Goal: Complete application form: Complete application form

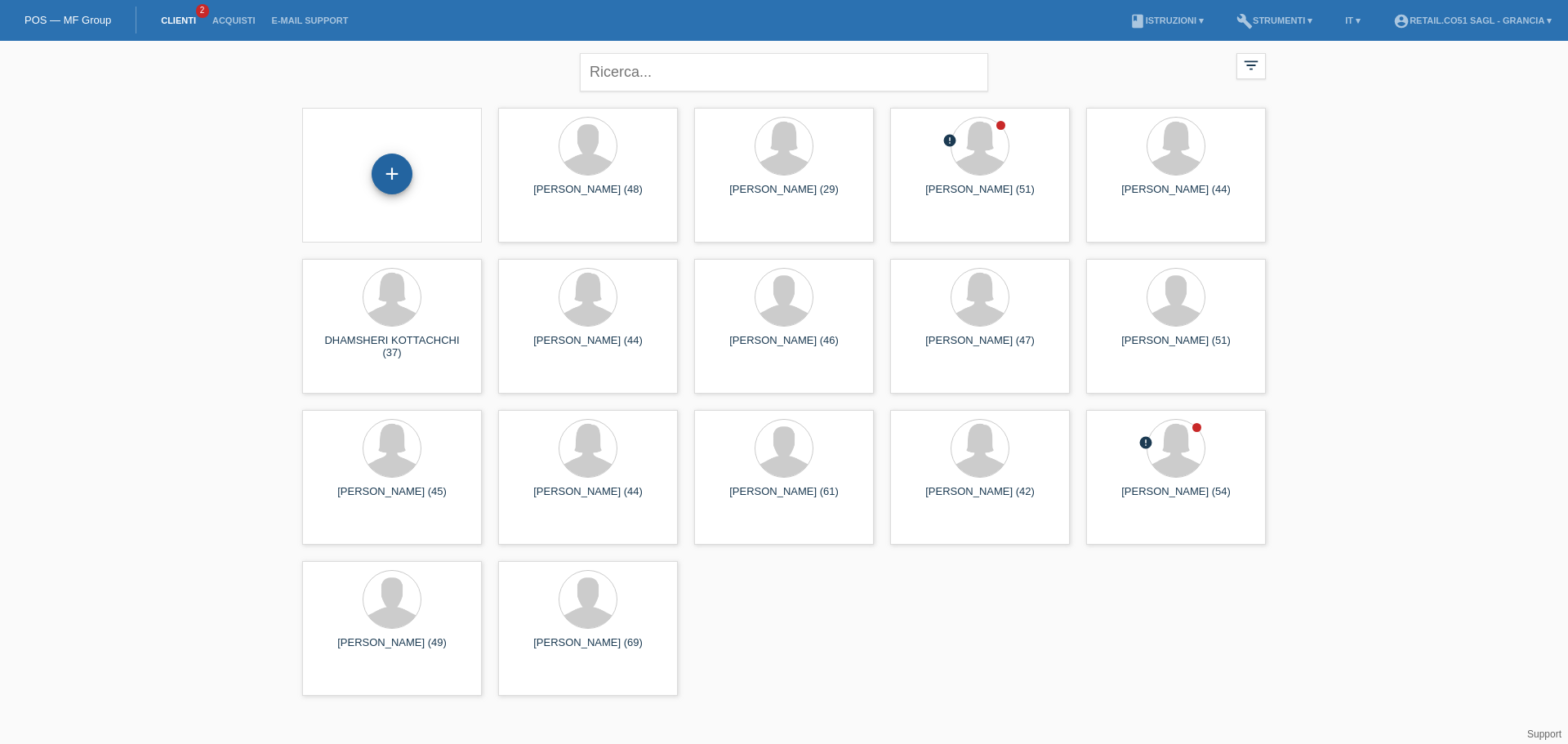
click at [390, 177] on div "+" at bounding box center [392, 173] width 40 height 40
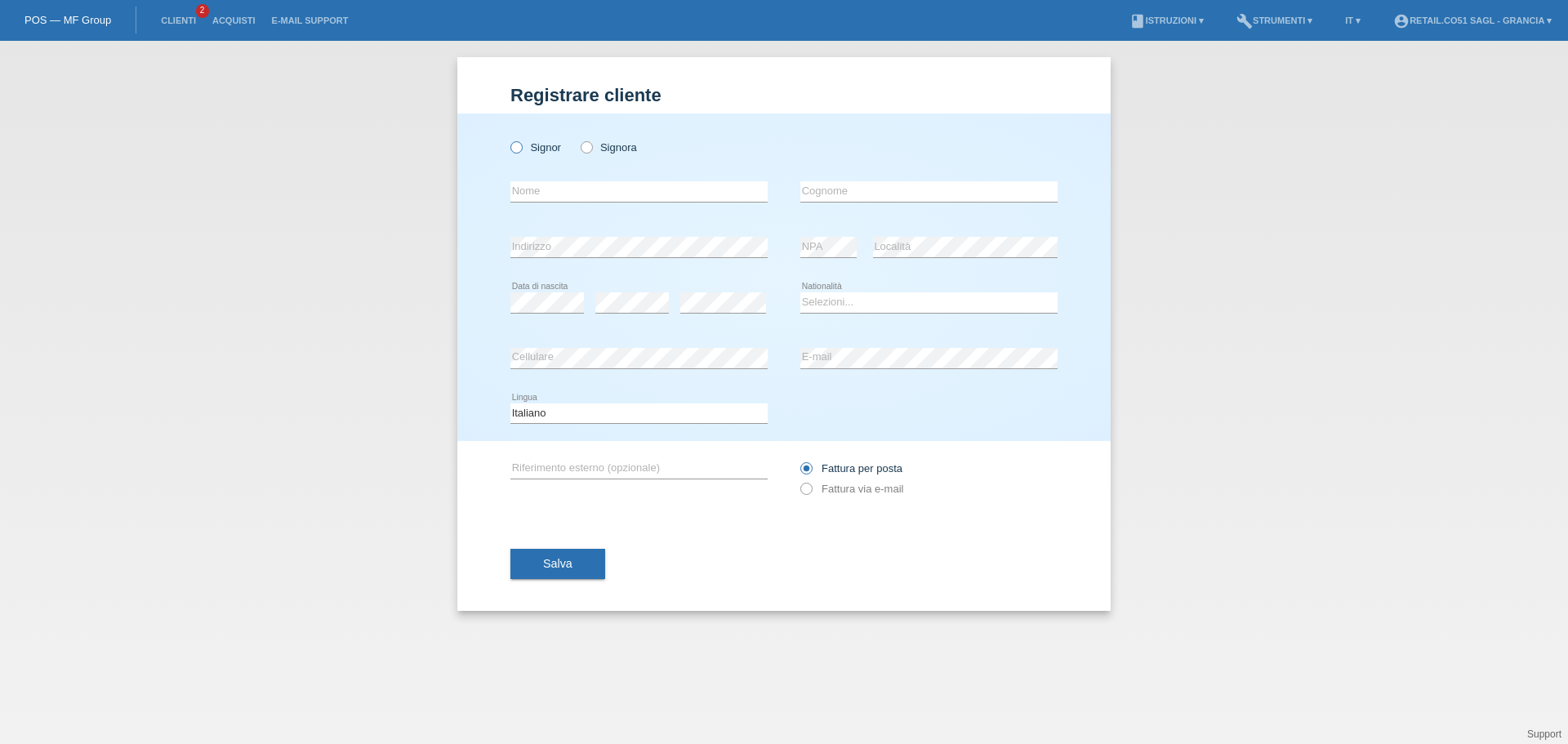
click at [508, 139] on icon at bounding box center [508, 139] width 0 height 0
click at [516, 145] on input "Signor" at bounding box center [516, 146] width 11 height 11
radio input "true"
click at [536, 191] on input "text" at bounding box center [639, 191] width 257 height 21
drag, startPoint x: 605, startPoint y: 193, endPoint x: 432, endPoint y: 193, distance: 173.0
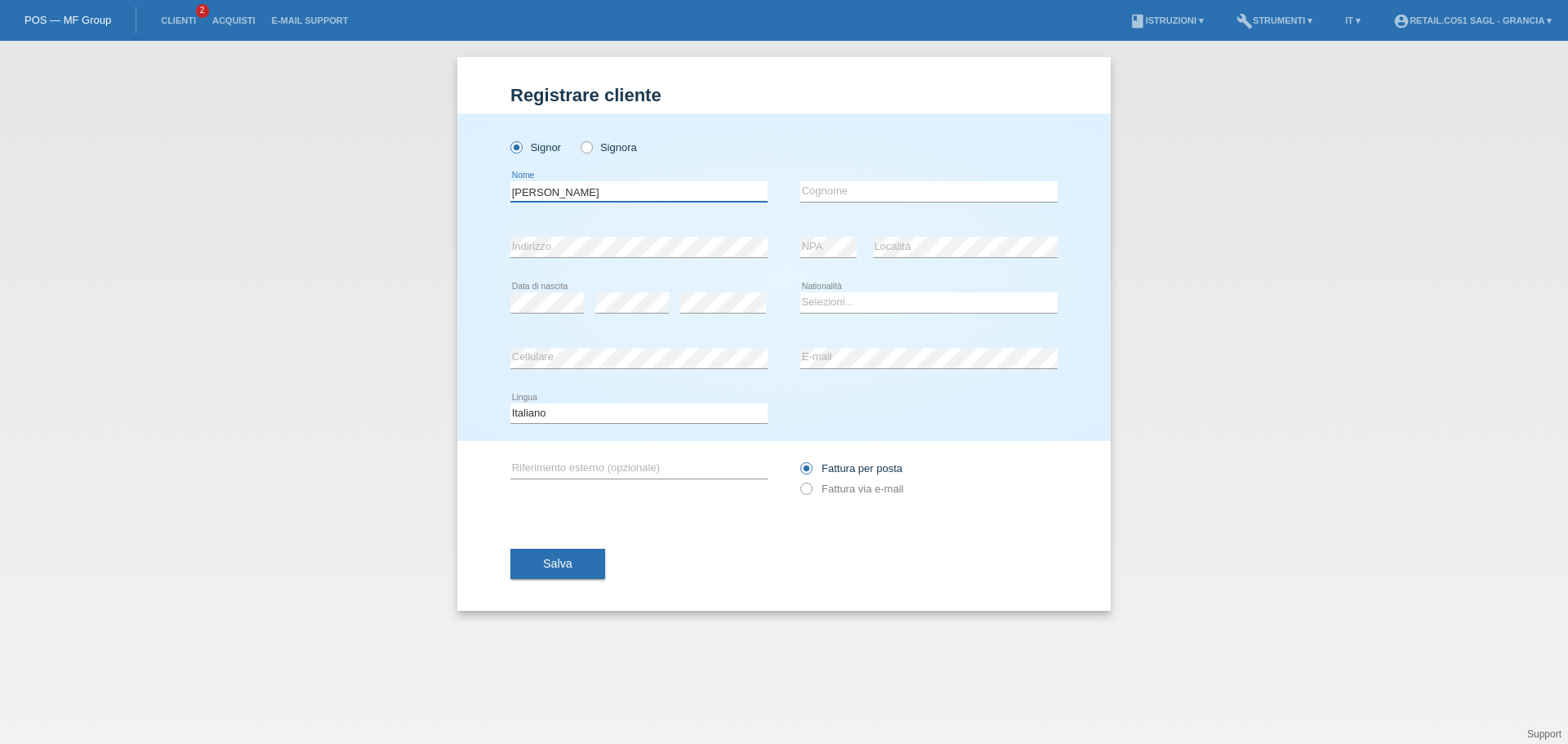
click at [432, 193] on div "Registrare cliente Registrare cliente Registrare cliente Signor Signora MUGGLI …" at bounding box center [784, 391] width 1568 height 703
type input "OTTO"
click at [840, 189] on input "text" at bounding box center [929, 191] width 257 height 21
type input "MUGGLI"
click at [822, 298] on select "Selezioni... Svizzera Austria Germania Liechtenstein ------------ Afghanistan A…" at bounding box center [929, 302] width 257 height 20
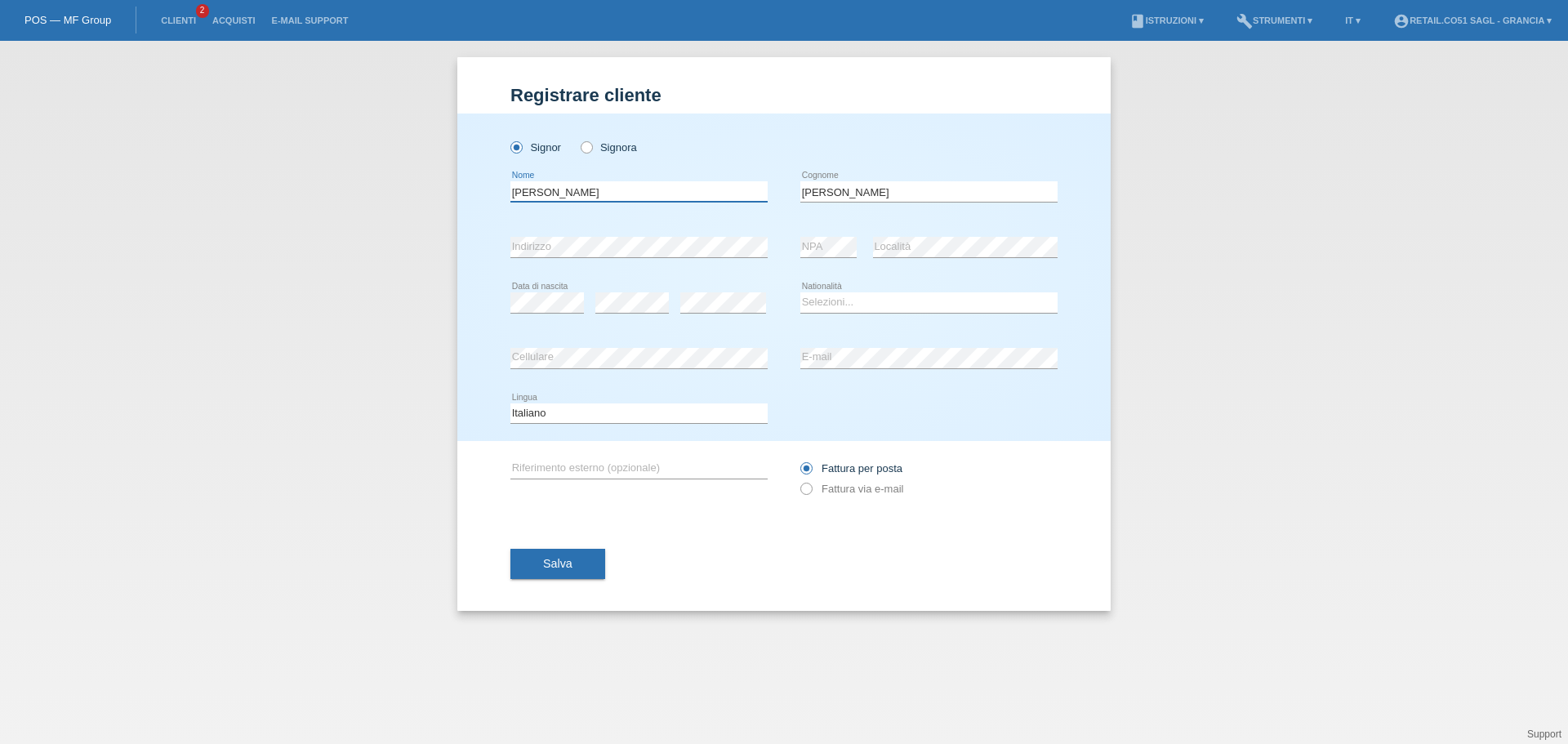
drag, startPoint x: 544, startPoint y: 192, endPoint x: 497, endPoint y: 193, distance: 47.0
click at [497, 193] on div "Signor Signora OTTO error Nome C" at bounding box center [784, 277] width 653 height 327
click at [573, 192] on input "OTTO" at bounding box center [639, 191] width 257 height 21
type input "[PERSON_NAME]"
click at [872, 191] on input "MUGGLI" at bounding box center [929, 191] width 257 height 21
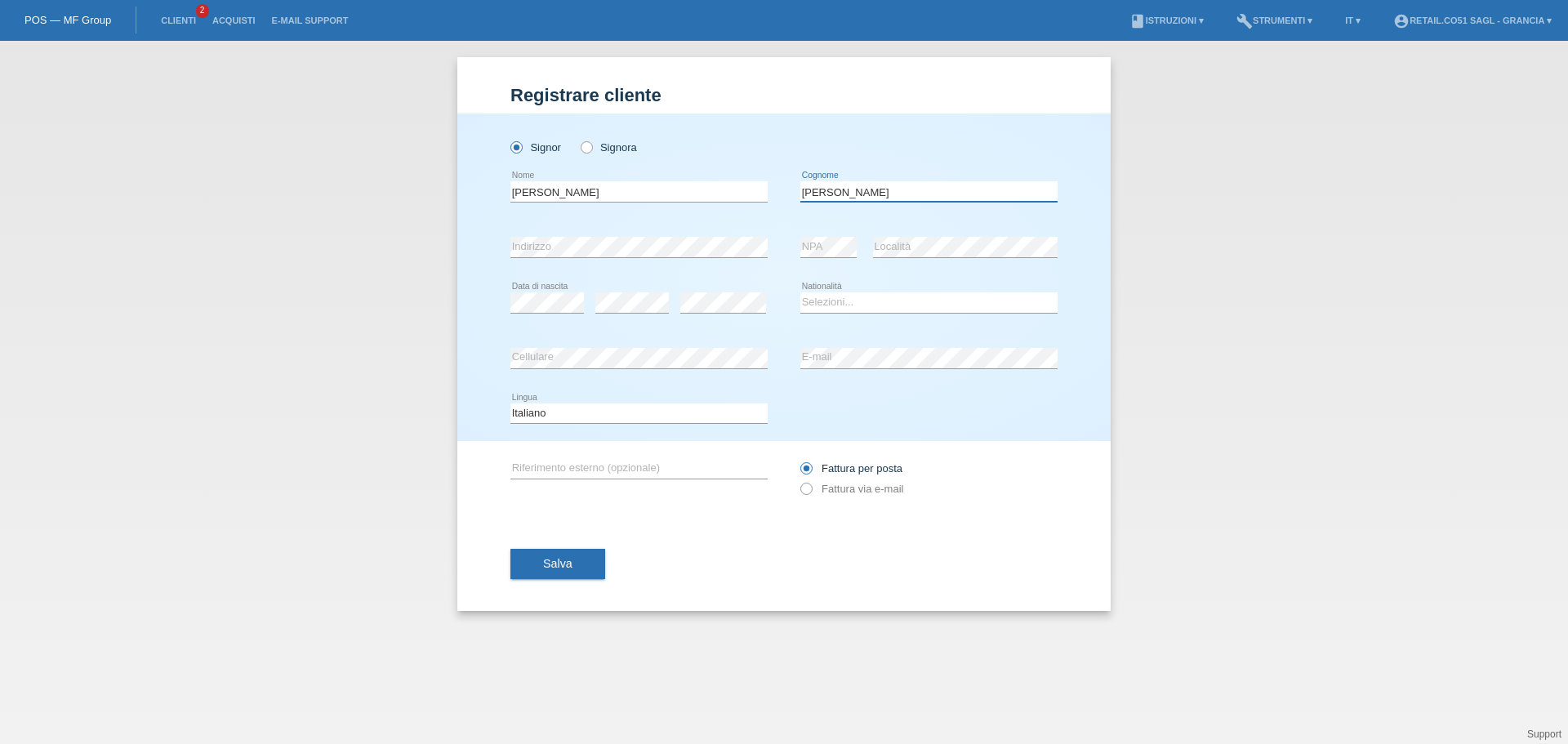
type input "[PERSON_NAME]"
click at [820, 301] on select "Selezioni... Svizzera Austria Germania Liechtenstein ------------ Afghanistan A…" at bounding box center [929, 302] width 257 height 20
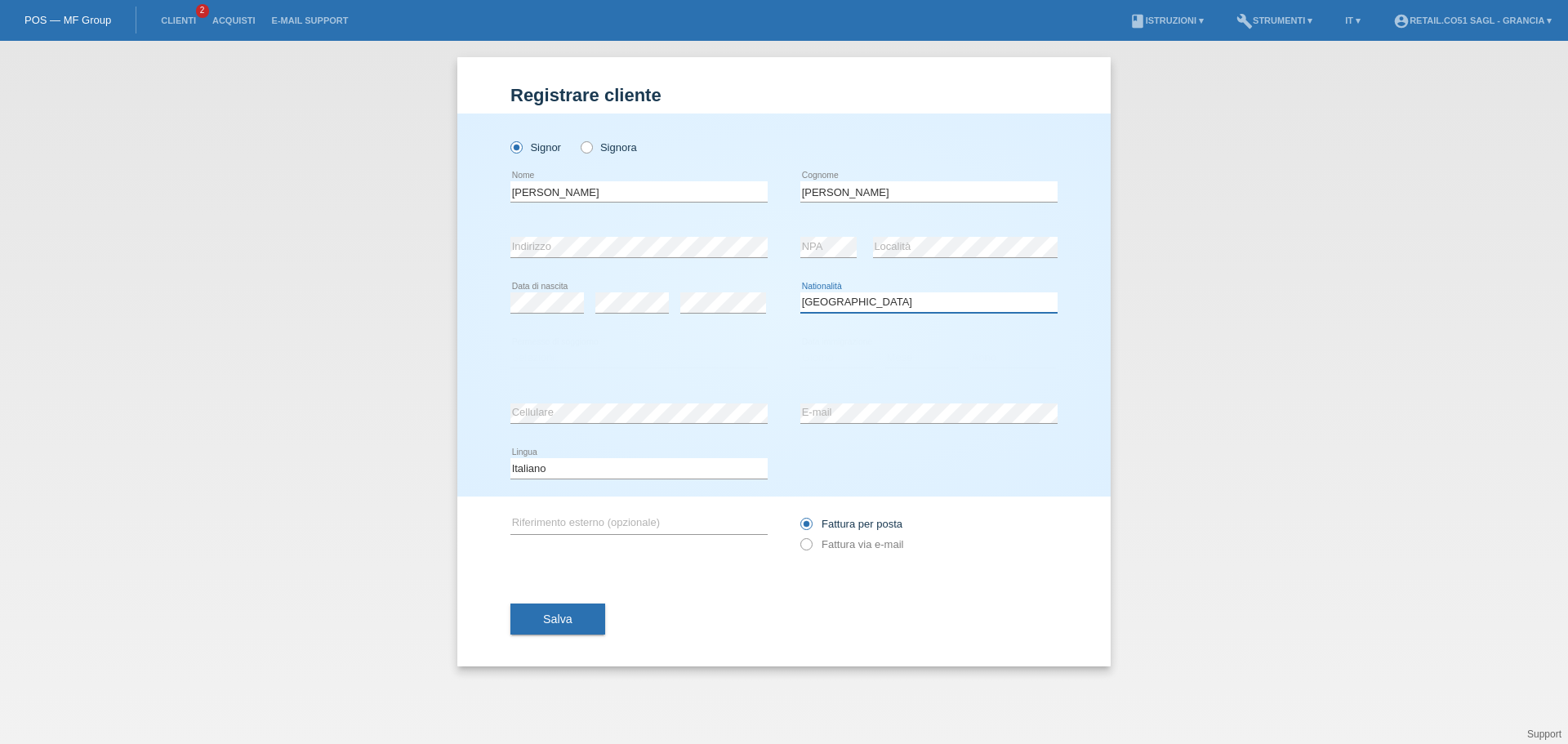
click at [824, 296] on select "Selezioni... Svizzera Austria Germania Liechtenstein ------------ Afghanistan A…" at bounding box center [929, 302] width 257 height 20
click at [853, 301] on select "Selezioni... Svizzera Austria Germania Liechtenstein ------------ Afghanistan A…" at bounding box center [929, 302] width 257 height 20
click at [850, 301] on select "Selezioni... Svizzera Austria Germania Liechtenstein ------------ Afghanistan A…" at bounding box center [929, 302] width 257 height 20
click at [849, 301] on select "Selezioni... Svizzera Austria Germania Liechtenstein ------------ Afghanistan A…" at bounding box center [929, 302] width 257 height 20
select select "CH"
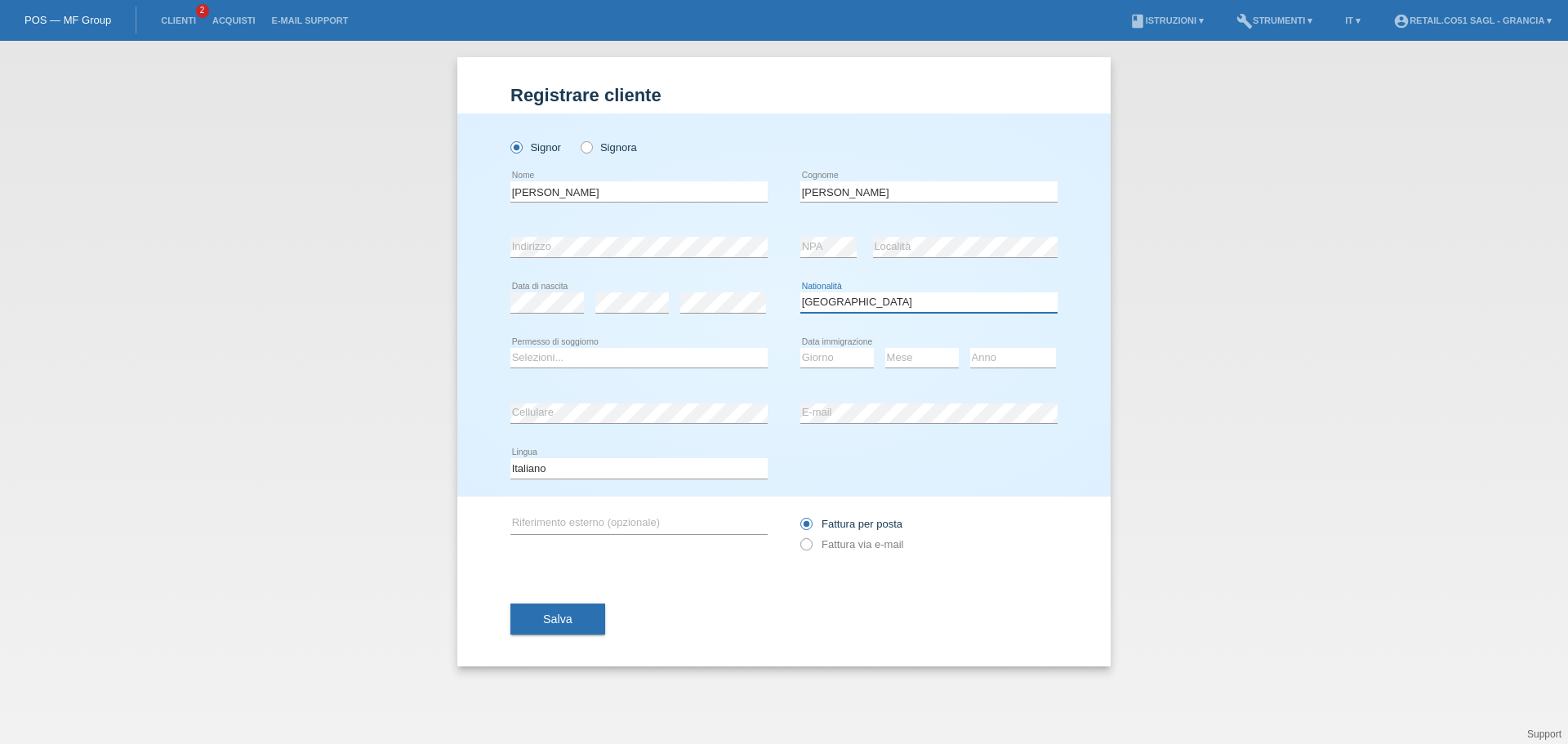
click at [801, 292] on select "Selezioni... Svizzera Austria Germania Liechtenstein ------------ Afghanistan A…" at bounding box center [929, 302] width 257 height 20
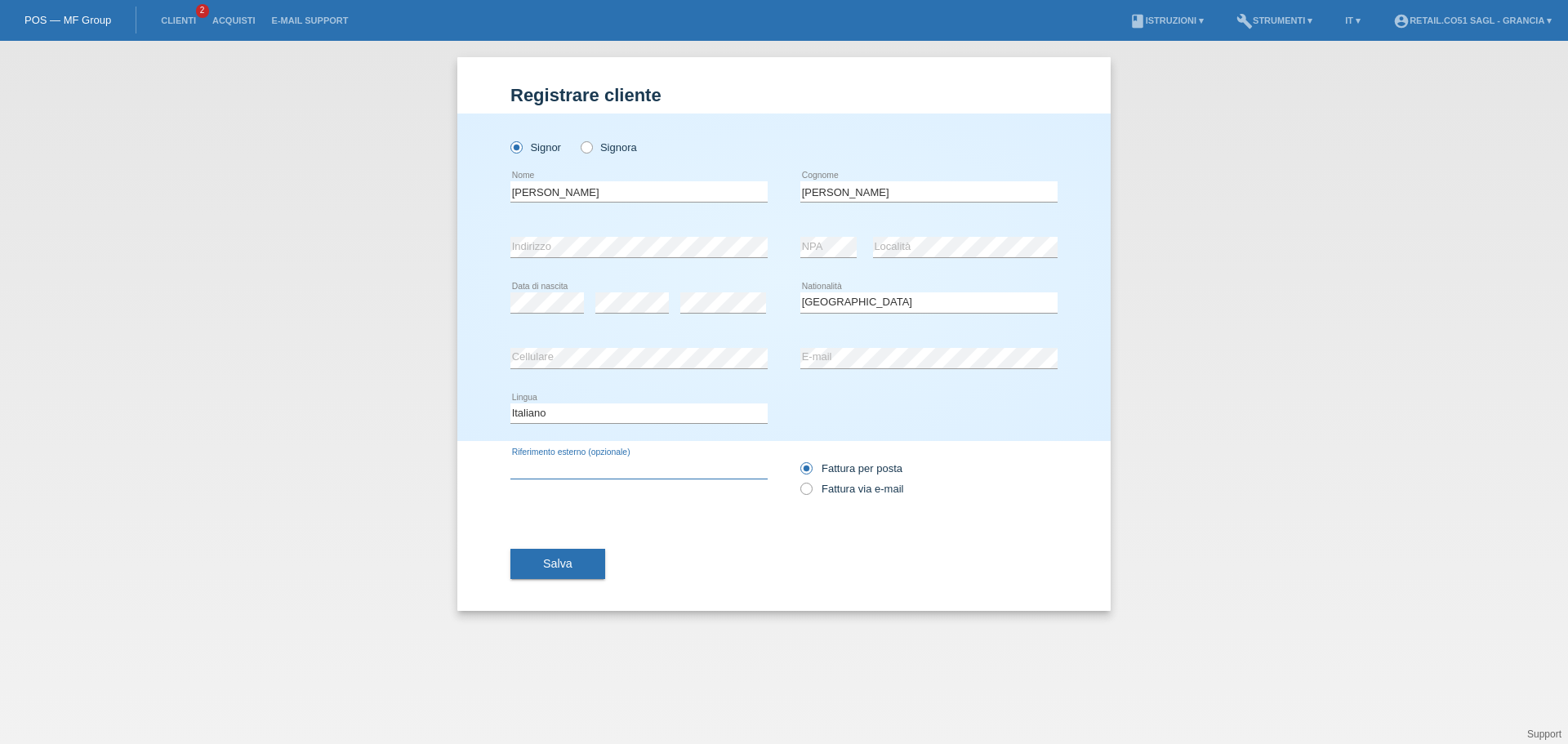
click at [625, 462] on input "text" at bounding box center [639, 468] width 257 height 21
type input "DIVANO"
click at [798, 480] on icon at bounding box center [798, 480] width 0 height 0
click at [805, 490] on input "Fattura via e-mail" at bounding box center [805, 492] width 11 height 21
radio input "true"
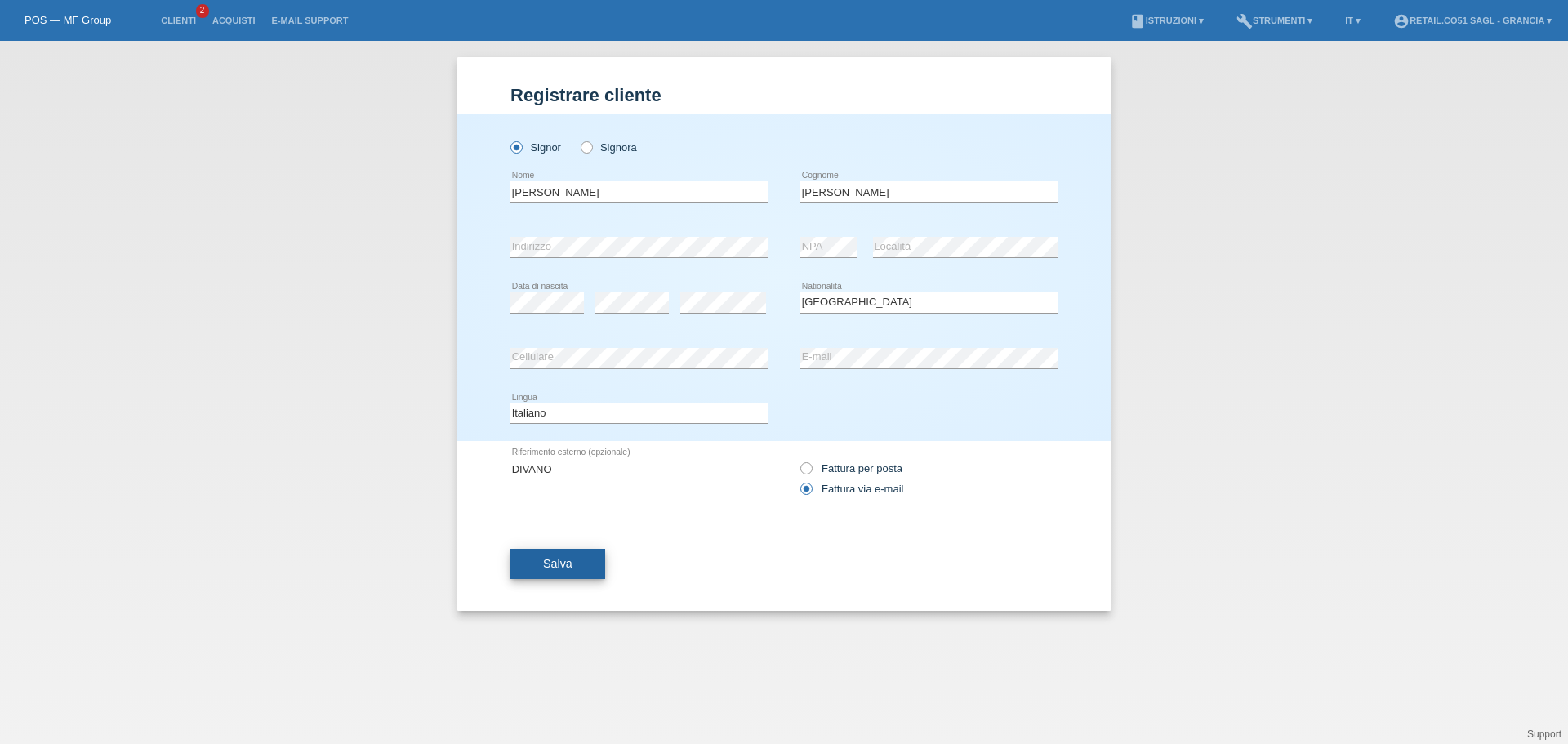
click at [576, 560] on button "Salva" at bounding box center [558, 564] width 95 height 31
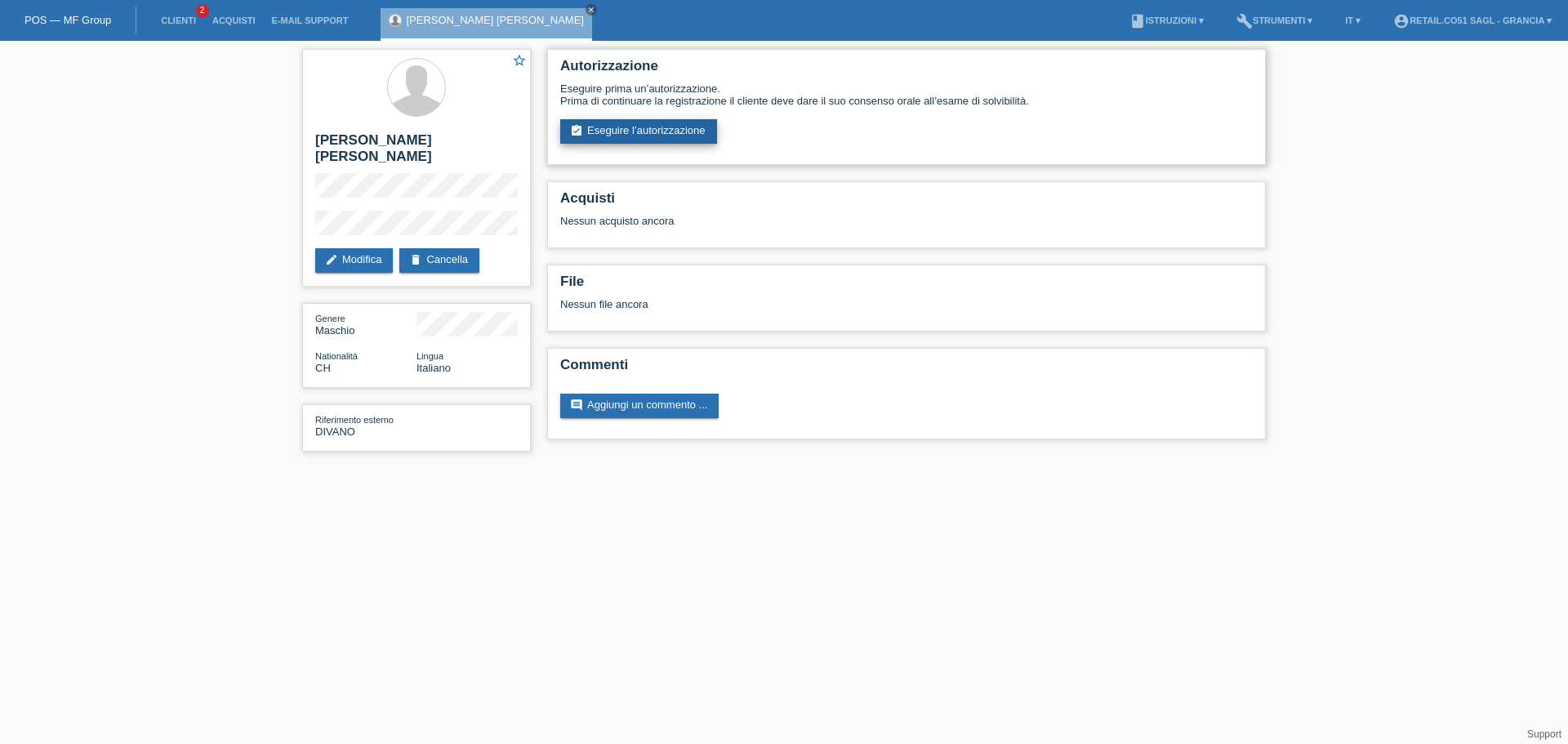
click at [659, 130] on link "assignment_turned_in Eseguire l’autorizzazione" at bounding box center [639, 131] width 157 height 25
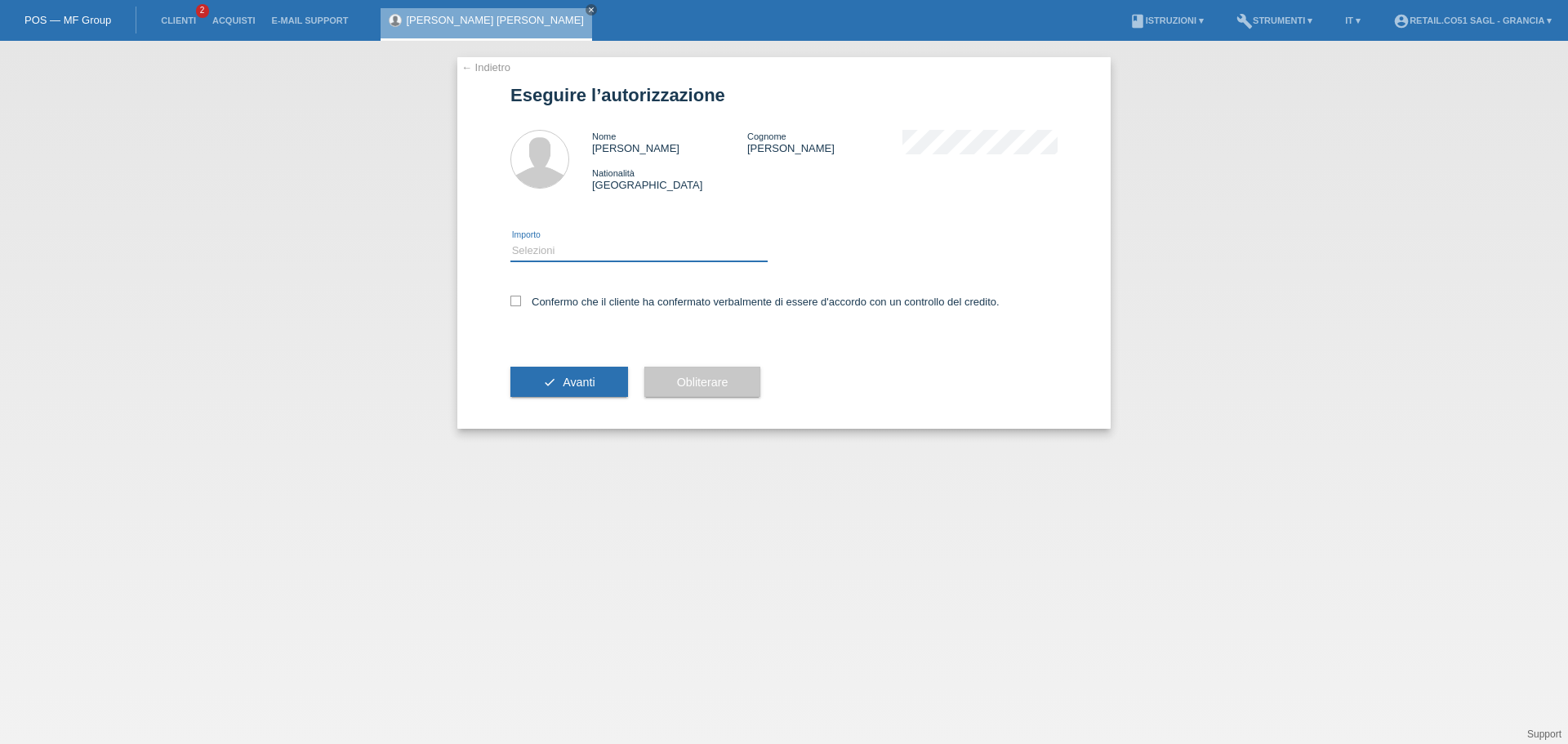
click at [530, 251] on select "Selezioni CHF 1.00 - CHF 499.00 CHF 500.00 - CHF 1'999.00 CHF 2'000.00 - CHF 7'…" at bounding box center [639, 251] width 257 height 20
select select "2"
click at [511, 241] on select "Selezioni CHF 1.00 - CHF 499.00 CHF 500.00 - CHF 1'999.00 CHF 2'000.00 - CHF 7'…" at bounding box center [639, 251] width 257 height 20
click at [513, 301] on icon at bounding box center [516, 301] width 11 height 11
click at [513, 301] on input "Confermo che il cliente ha confermato verbalmente di essere d'accordo con un co…" at bounding box center [516, 301] width 11 height 11
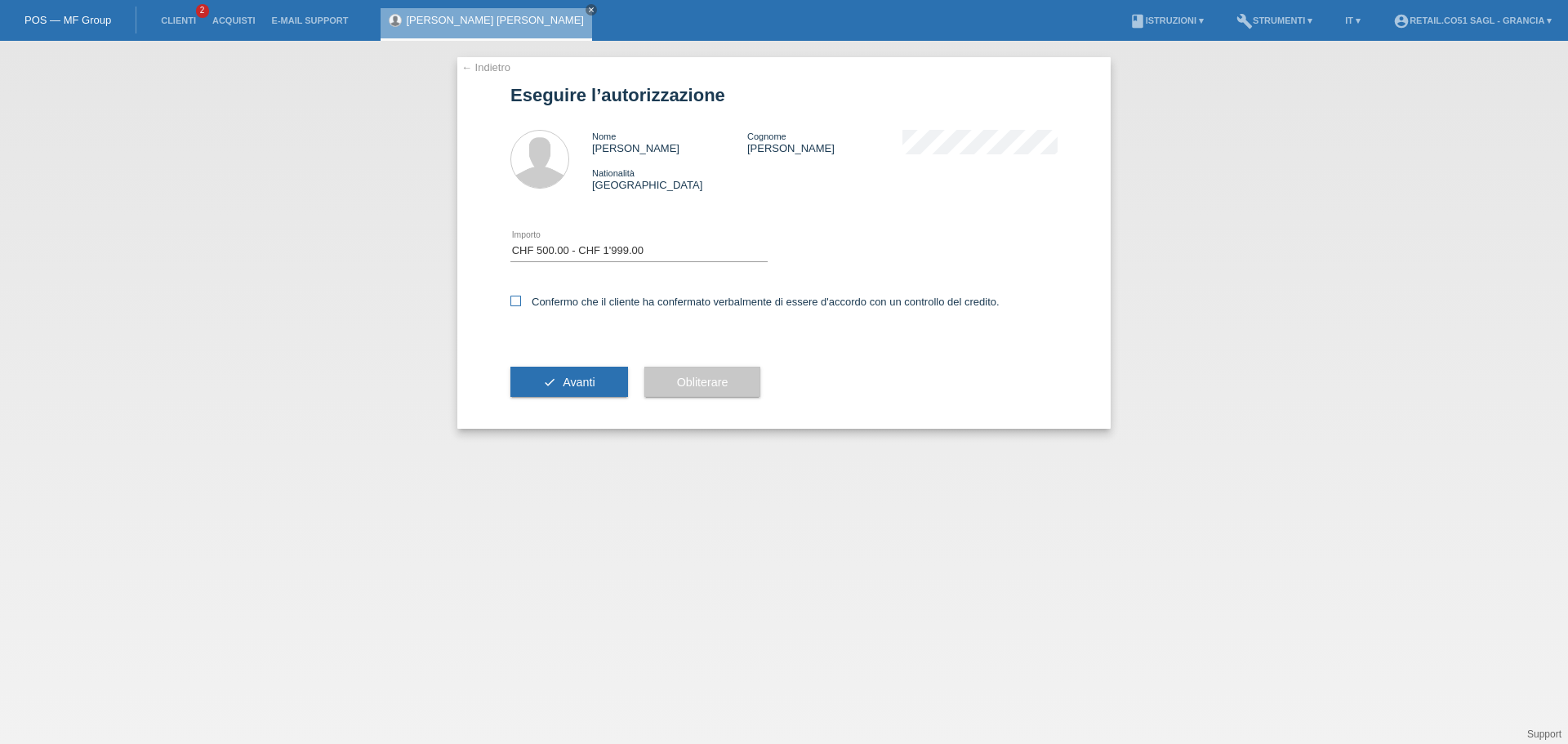
checkbox input "true"
click at [581, 371] on button "check Avanti" at bounding box center [569, 382] width 117 height 31
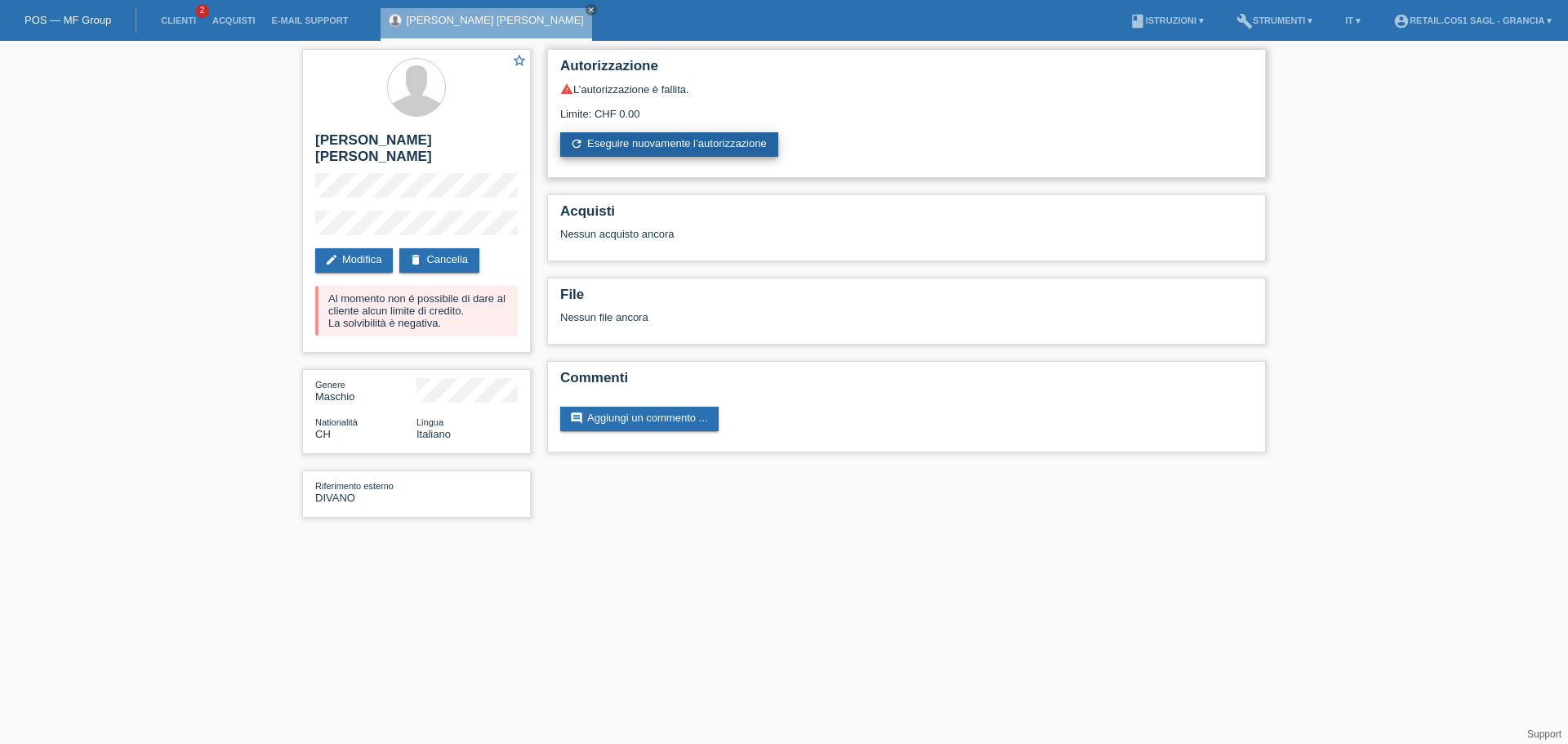
click at [723, 145] on link "refresh Eseguire nuovamente l’autorizzazione" at bounding box center [669, 145] width 218 height 25
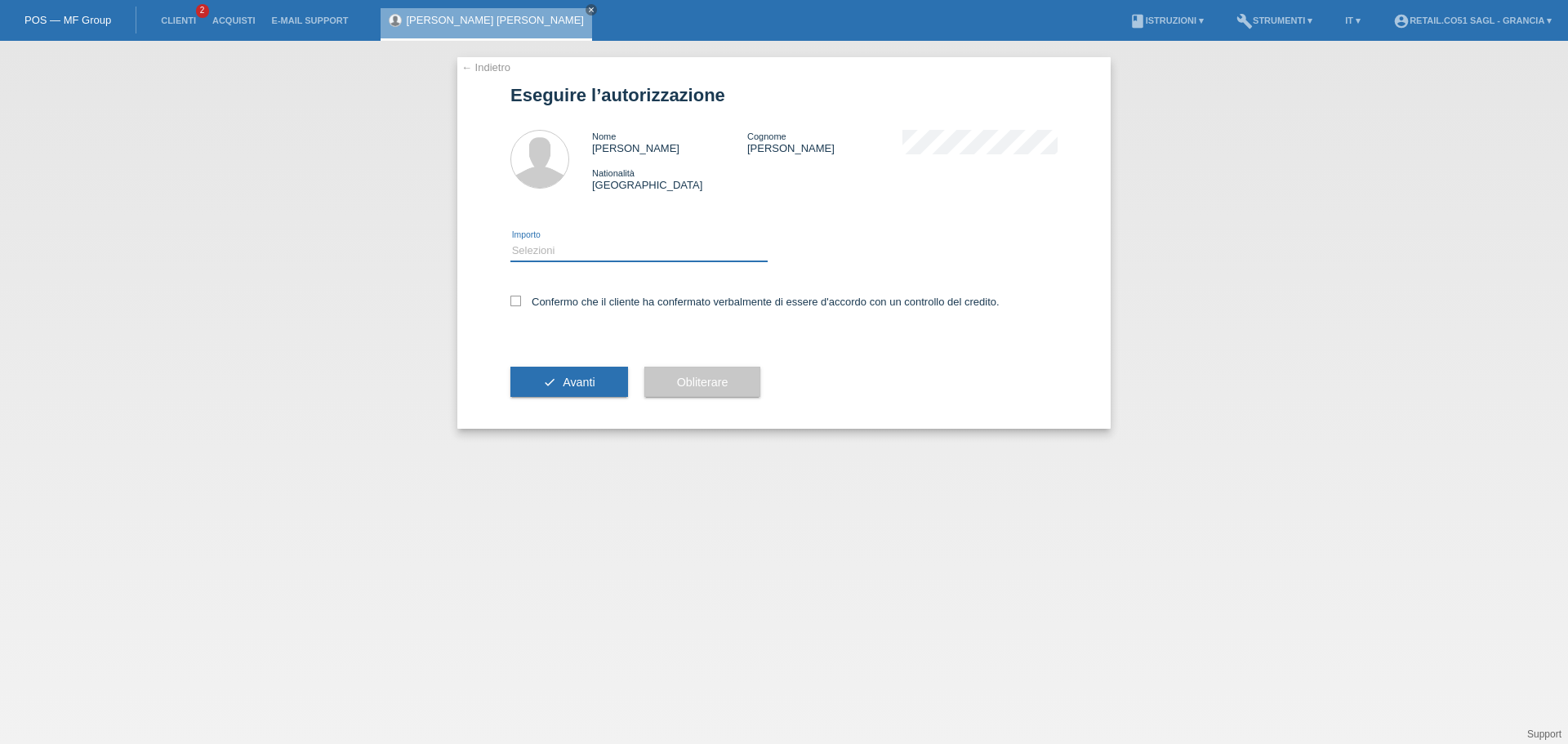
click at [521, 249] on select "Selezioni CHF 1.00 - CHF 499.00 CHF 500.00 - CHF 1'999.00 CHF 2'000.00 - CHF 7'…" at bounding box center [639, 251] width 257 height 20
select select "1"
click at [511, 241] on select "Selezioni CHF 1.00 - CHF 499.00 CHF 500.00 - CHF 1'999.00 CHF 2'000.00 - CHF 7'…" at bounding box center [639, 251] width 257 height 20
click at [516, 301] on icon at bounding box center [516, 301] width 11 height 11
click at [516, 301] on input "Confermo che il cliente ha confermato verbalmente di essere d'accordo con un co…" at bounding box center [516, 301] width 11 height 11
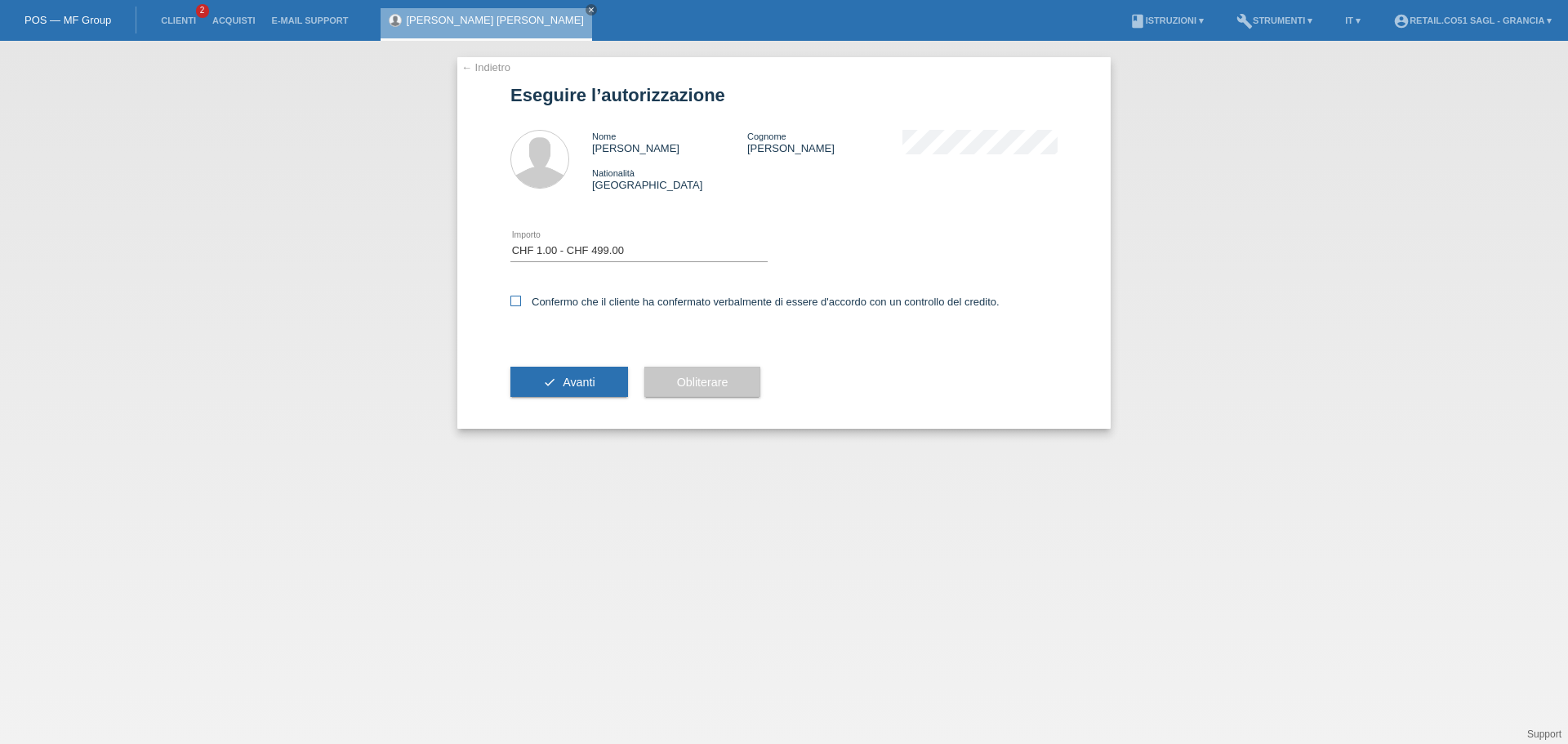
checkbox input "true"
click at [568, 386] on span "Avanti" at bounding box center [578, 382] width 32 height 13
